Goal: Task Accomplishment & Management: Manage account settings

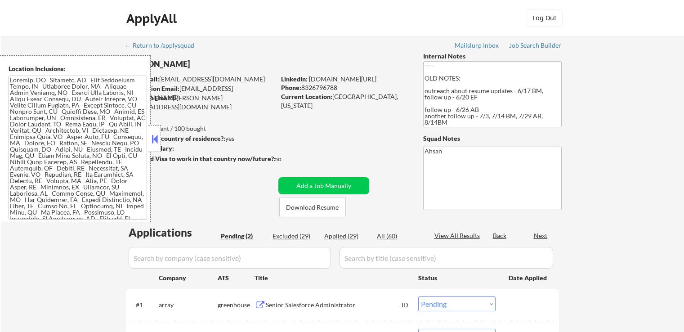
select select ""pending""
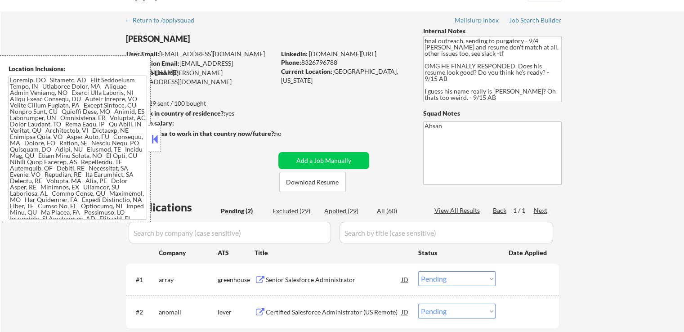
scroll to position [135, 0]
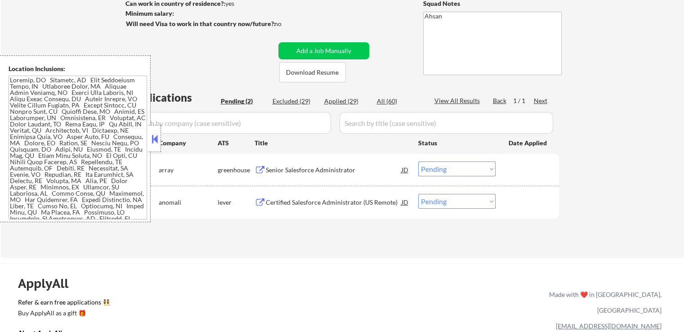
click at [151, 139] on button at bounding box center [155, 138] width 10 height 13
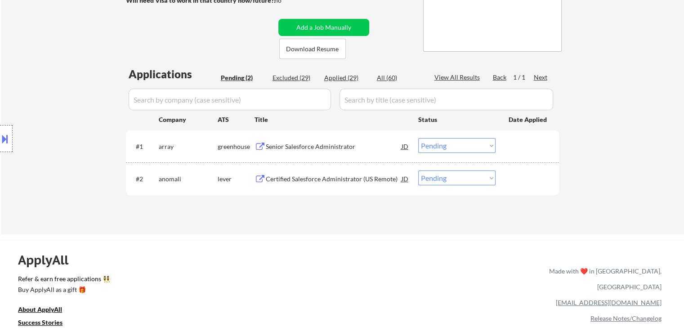
scroll to position [180, 0]
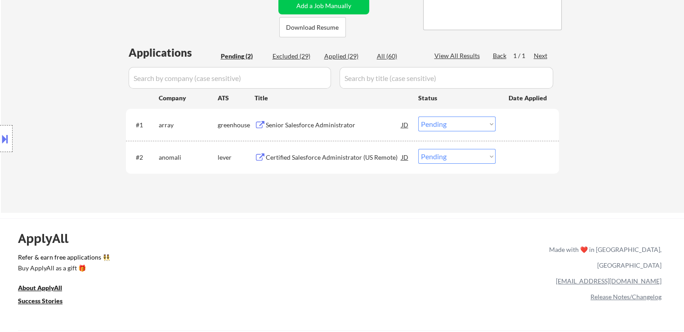
click at [6, 134] on button at bounding box center [5, 138] width 10 height 15
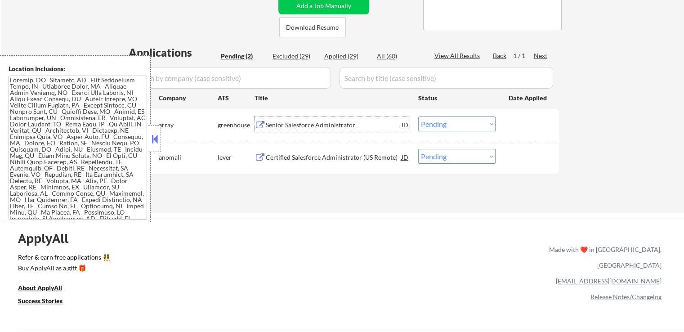
click at [281, 125] on div "Senior Salesforce Administrator" at bounding box center [334, 124] width 136 height 9
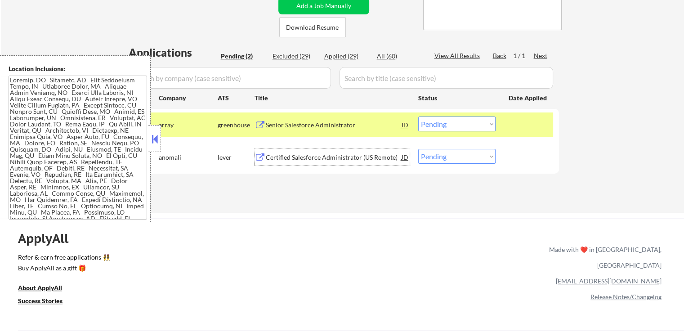
click at [335, 154] on div "Certified Salesforce Administrator (US Remote)" at bounding box center [334, 157] width 136 height 9
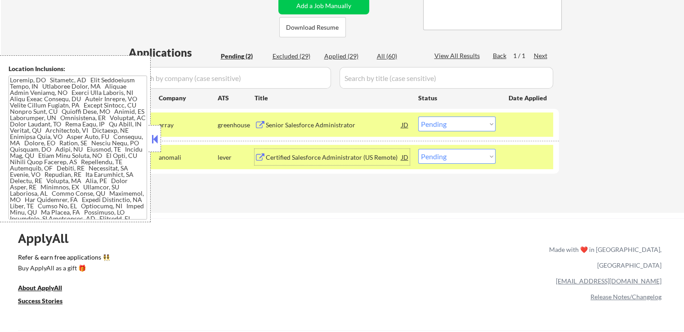
click at [459, 121] on select "Choose an option... Pending Applied Excluded (Questions) Excluded (Expired) Exc…" at bounding box center [456, 123] width 77 height 15
click at [418, 116] on select "Choose an option... Pending Applied Excluded (Questions) Excluded (Expired) Exc…" at bounding box center [456, 123] width 77 height 15
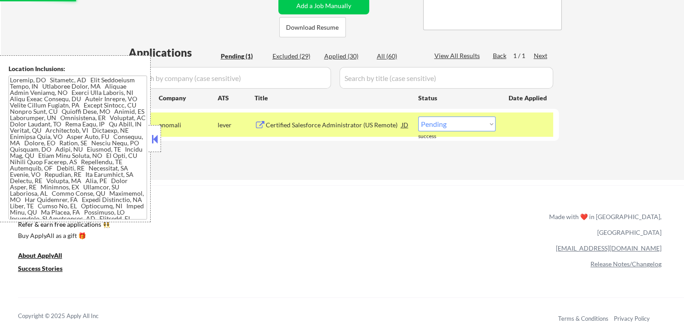
click at [444, 123] on select "Choose an option... Pending Applied Excluded (Questions) Excluded (Expired) Exc…" at bounding box center [456, 123] width 77 height 15
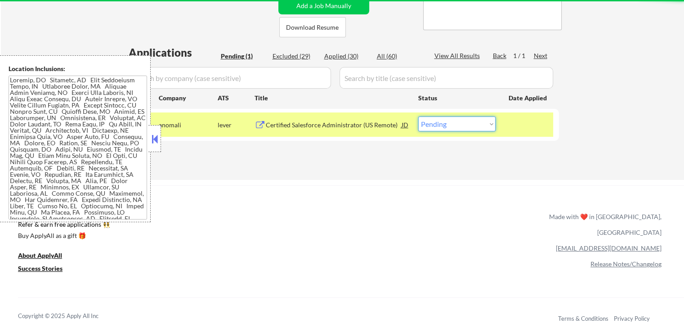
select select ""excluded__expired_""
click at [418, 116] on select "Choose an option... Pending Applied Excluded (Questions) Excluded (Expired) Exc…" at bounding box center [456, 123] width 77 height 15
